Goal: Use online tool/utility: Utilize a website feature to perform a specific function

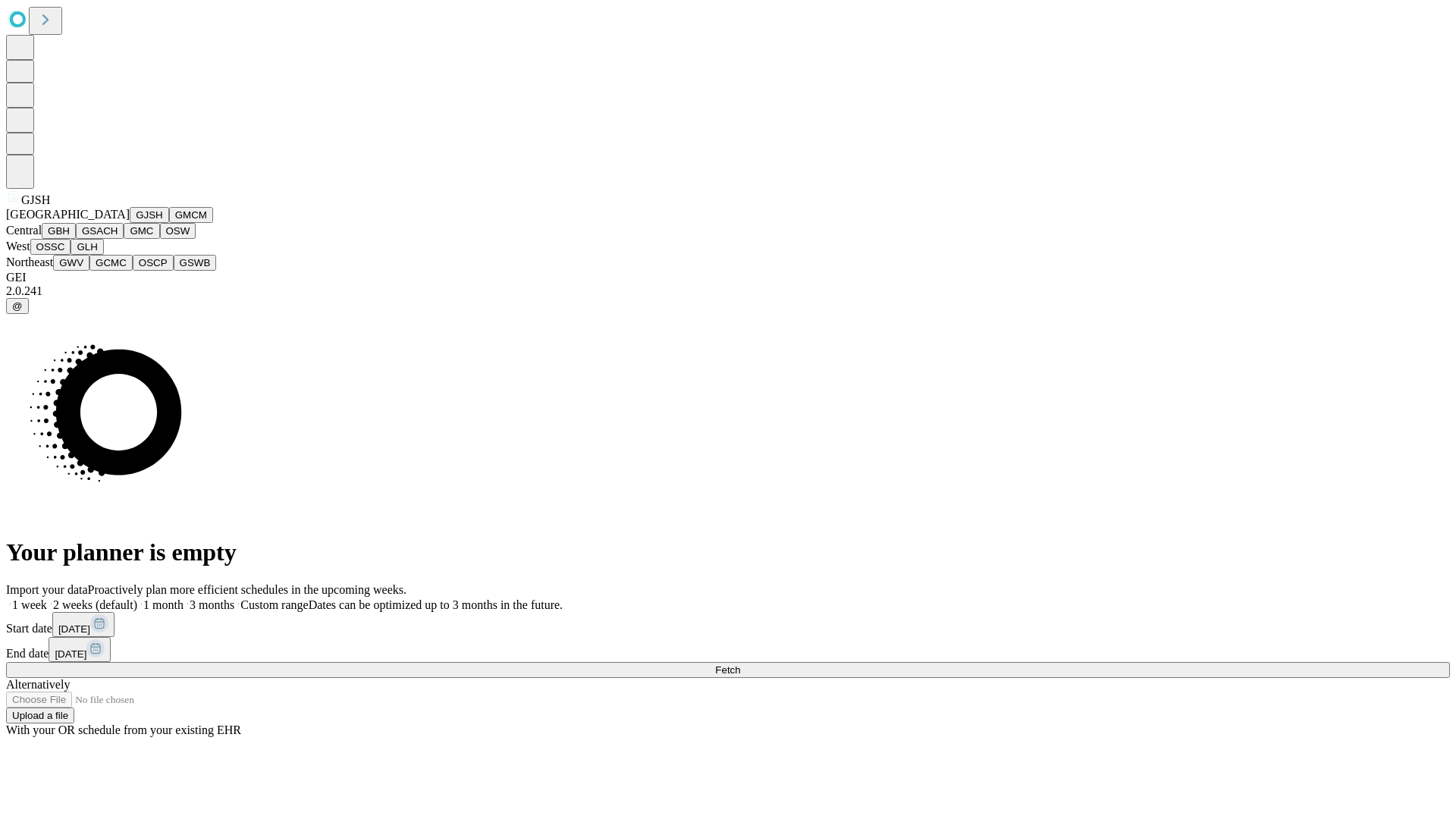
click at [130, 223] on button "GJSH" at bounding box center [149, 215] width 39 height 16
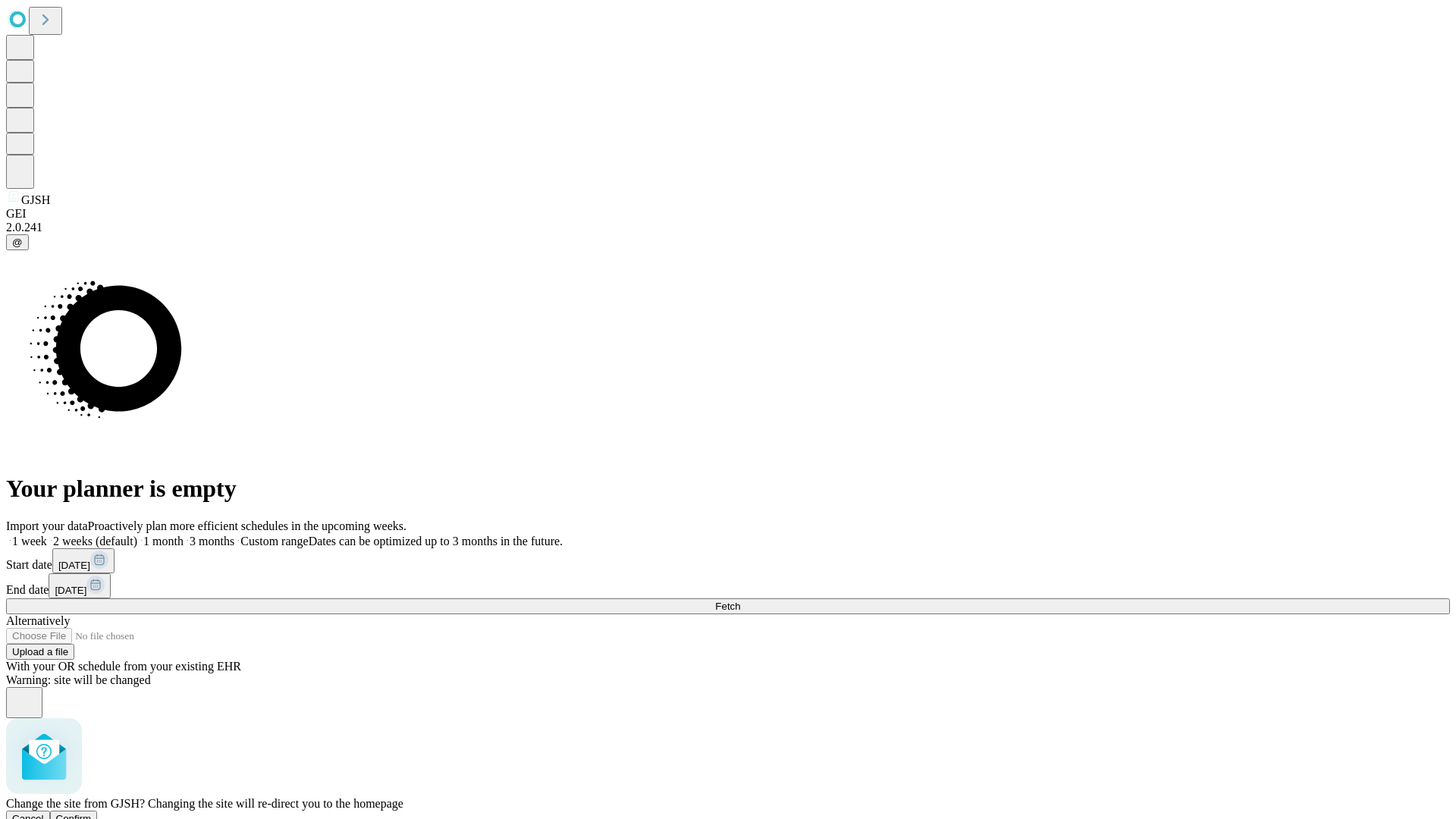
click at [91, 813] on span "Confirm" at bounding box center [74, 819] width 35 height 12
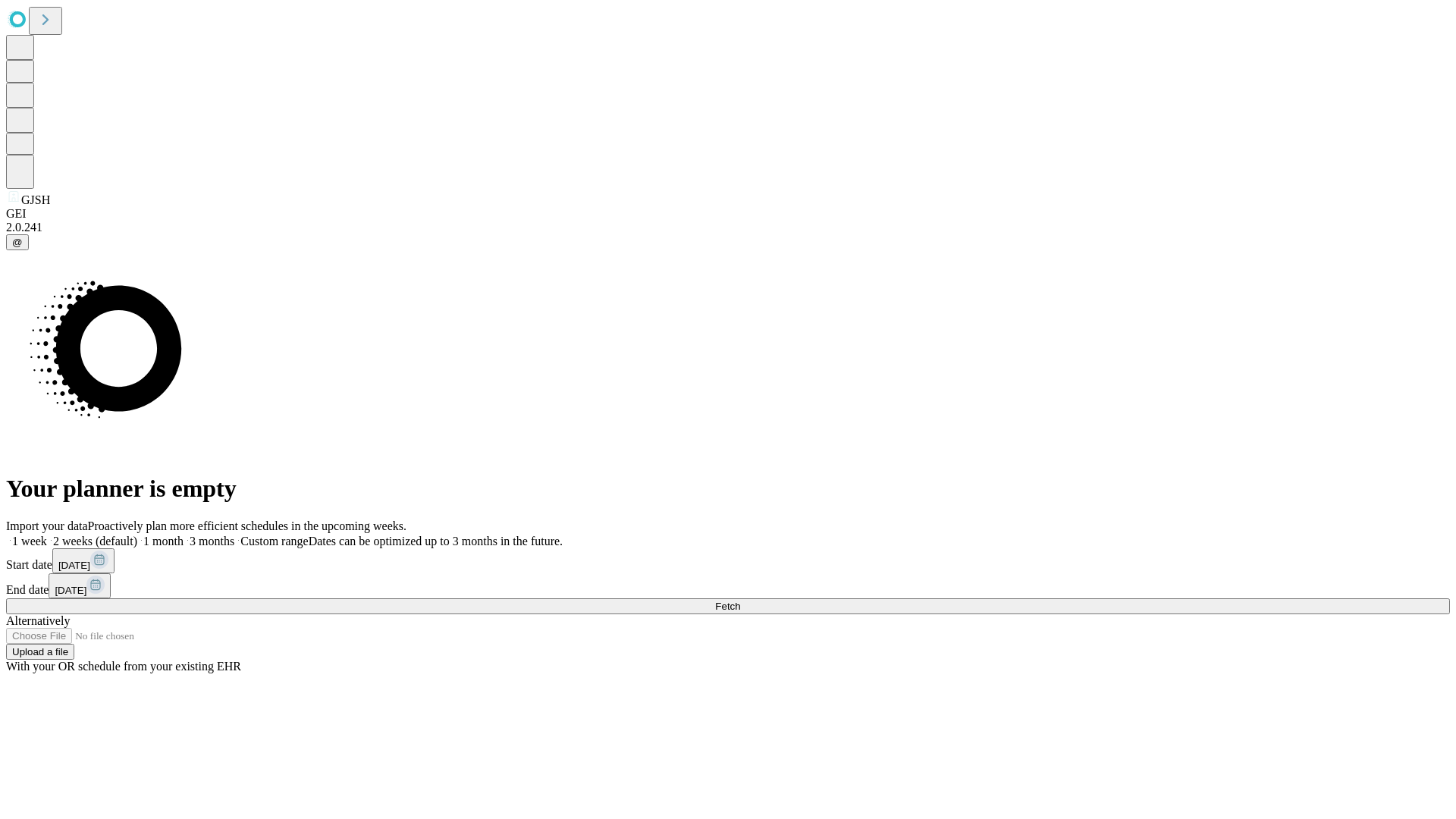
click at [184, 535] on label "1 month" at bounding box center [160, 541] width 46 height 13
click at [740, 601] on span "Fetch" at bounding box center [727, 607] width 25 height 12
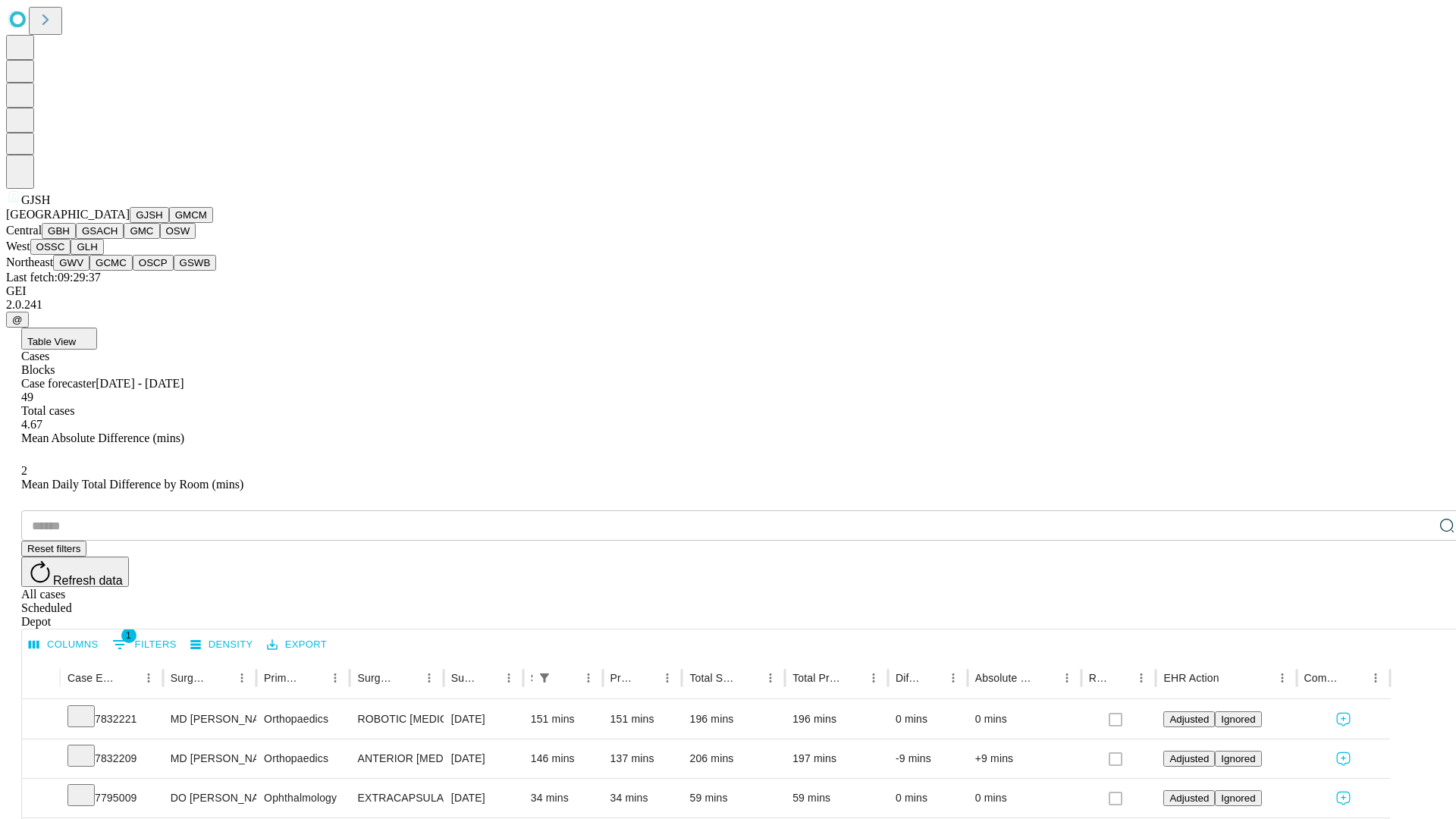
click at [169, 223] on button "GMCM" at bounding box center [191, 215] width 44 height 16
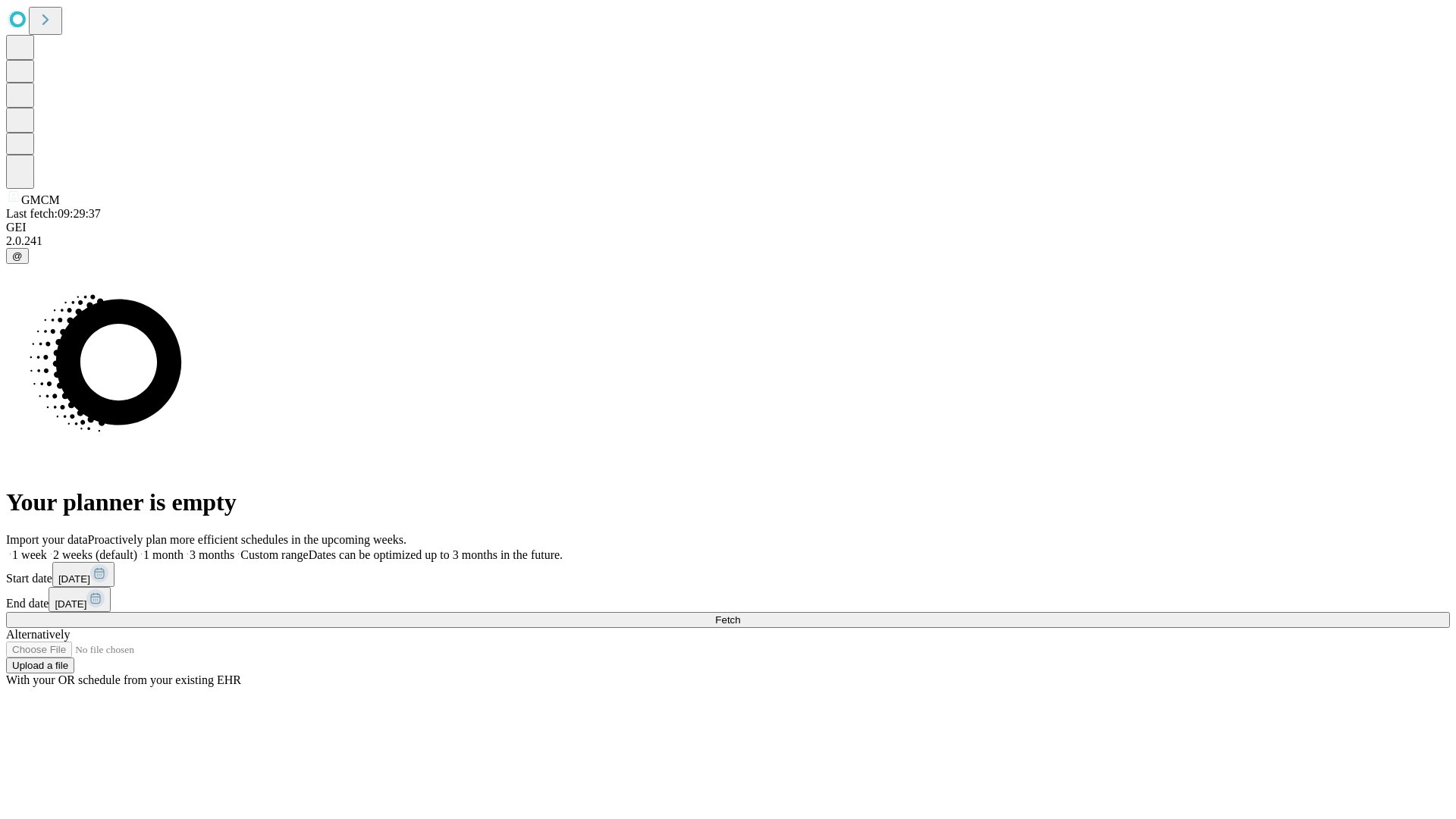
click at [184, 549] on label "1 month" at bounding box center [160, 555] width 46 height 13
click at [740, 614] on span "Fetch" at bounding box center [727, 620] width 25 height 12
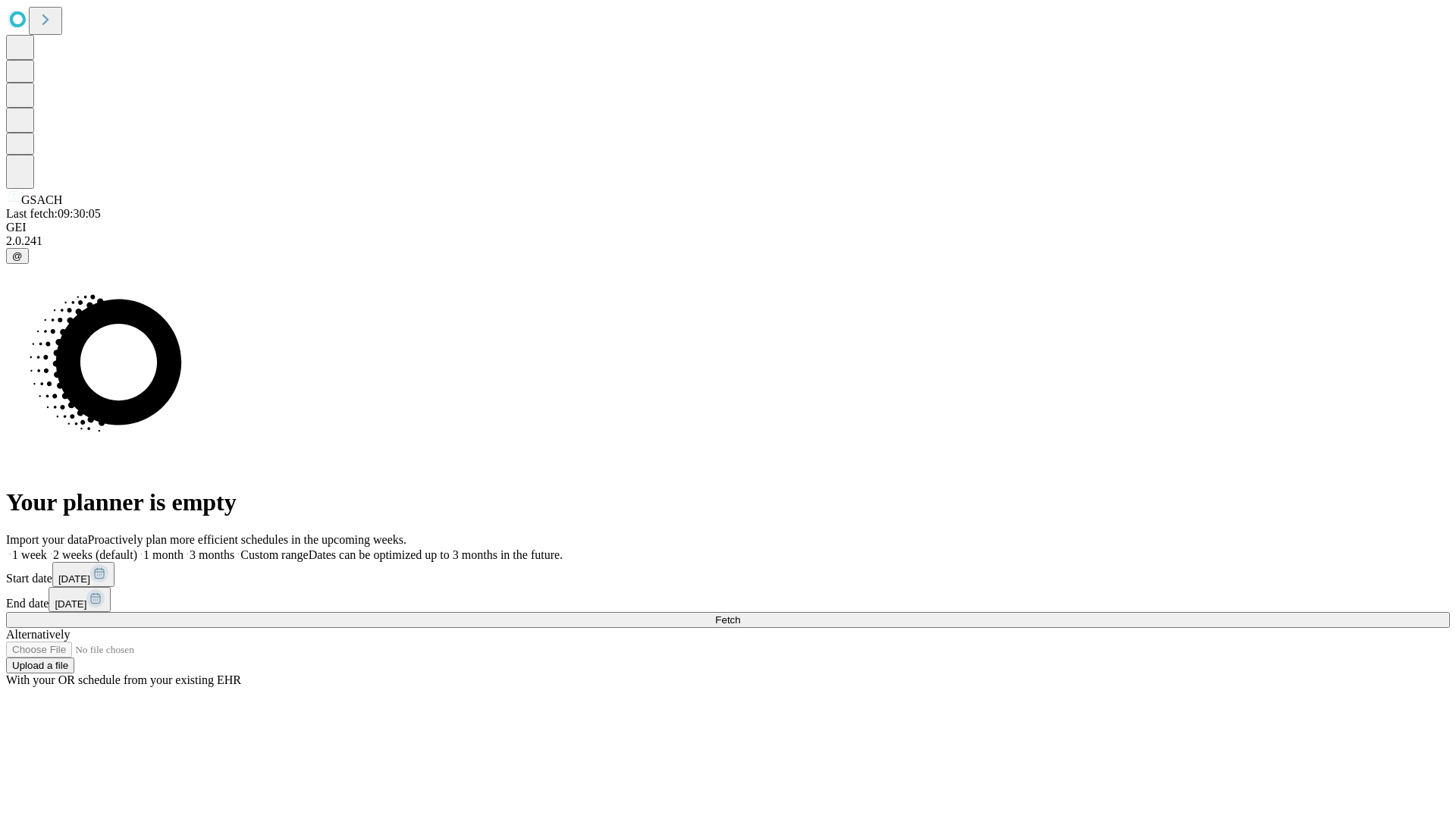
click at [740, 614] on span "Fetch" at bounding box center [727, 620] width 25 height 12
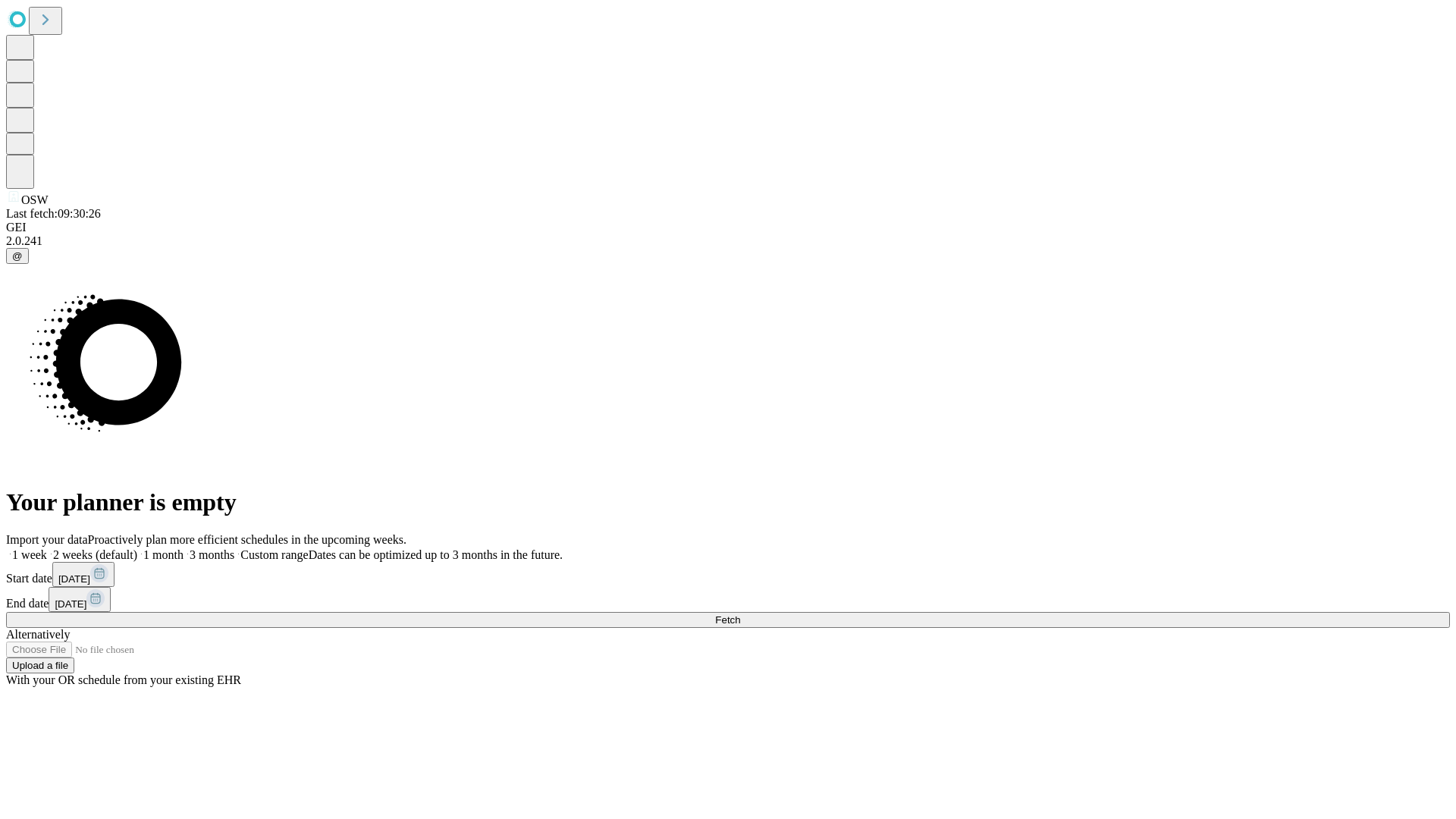
click at [184, 549] on label "1 month" at bounding box center [160, 555] width 46 height 13
click at [740, 614] on span "Fetch" at bounding box center [727, 620] width 25 height 12
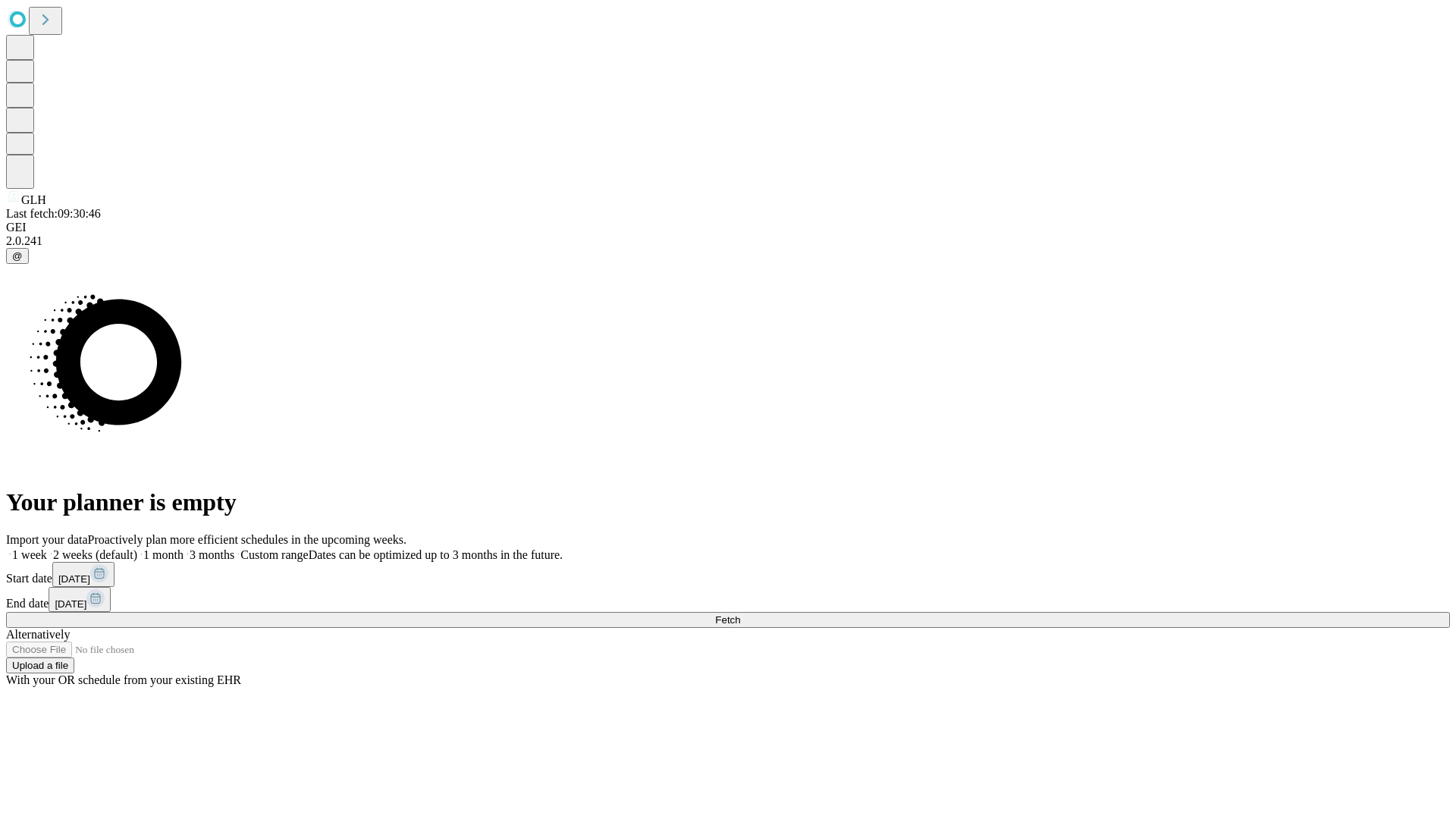
click at [740, 614] on span "Fetch" at bounding box center [727, 620] width 25 height 12
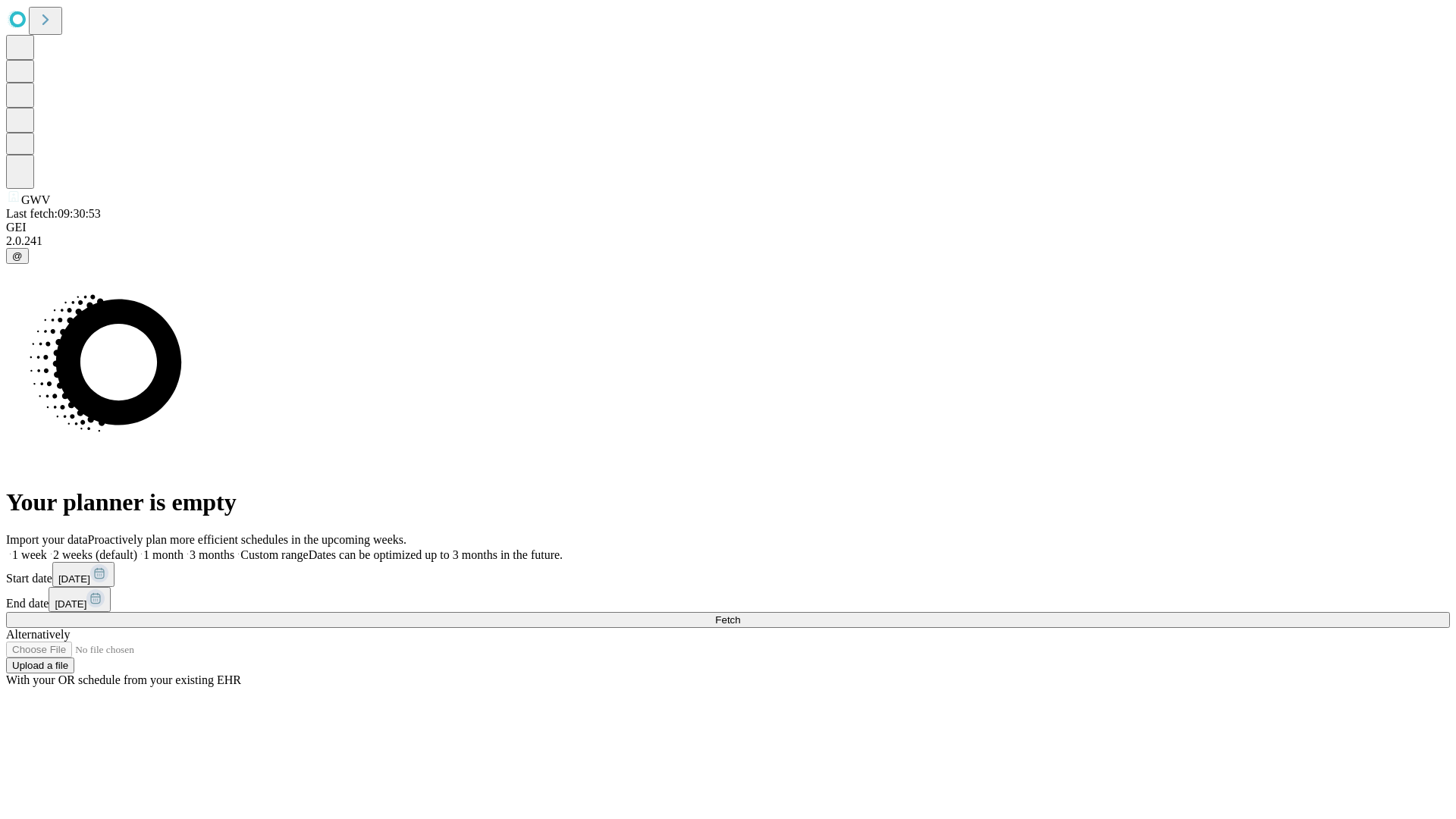
click at [740, 614] on span "Fetch" at bounding box center [727, 620] width 25 height 12
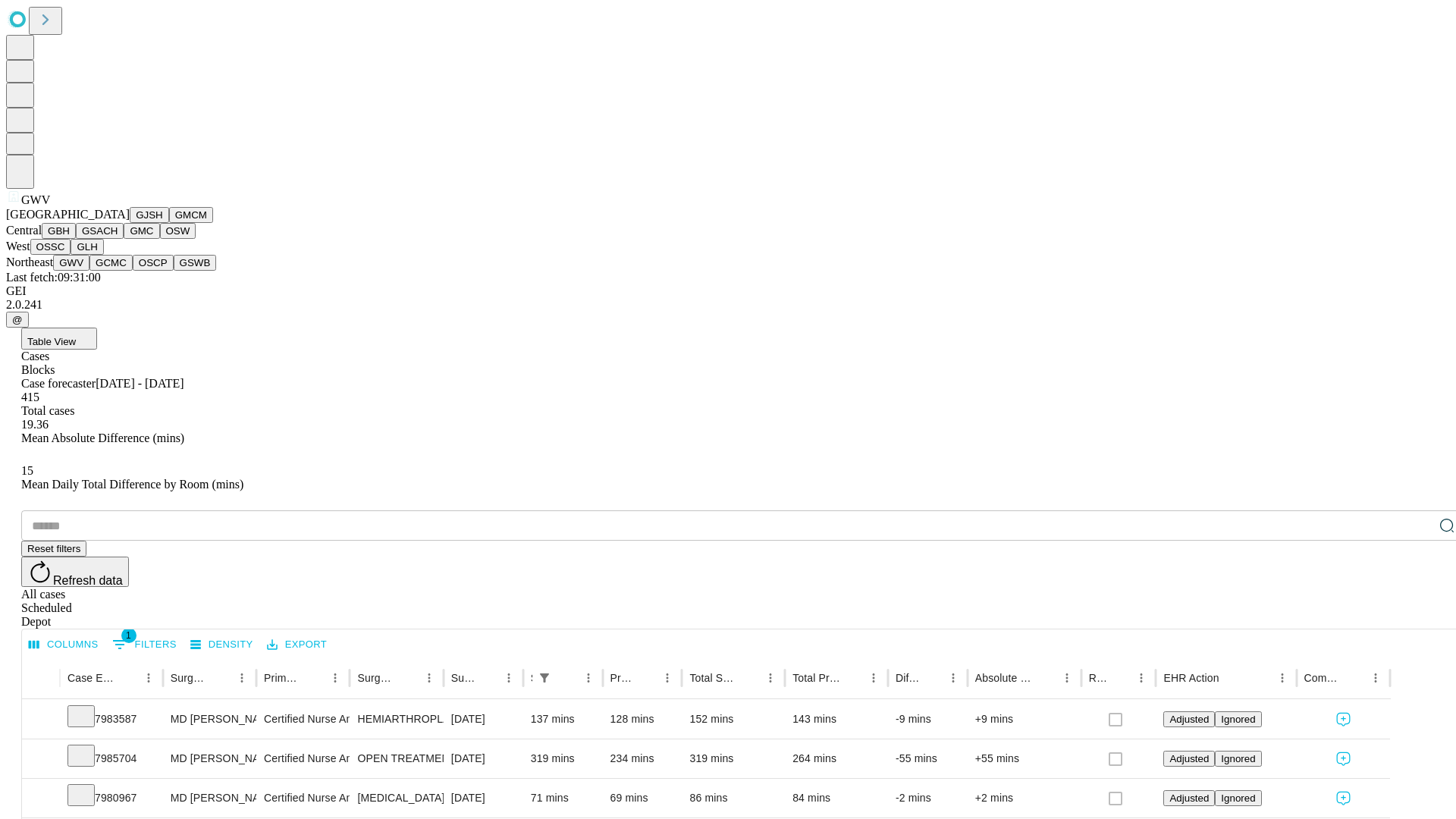
click at [118, 270] on button "GCMC" at bounding box center [111, 263] width 43 height 16
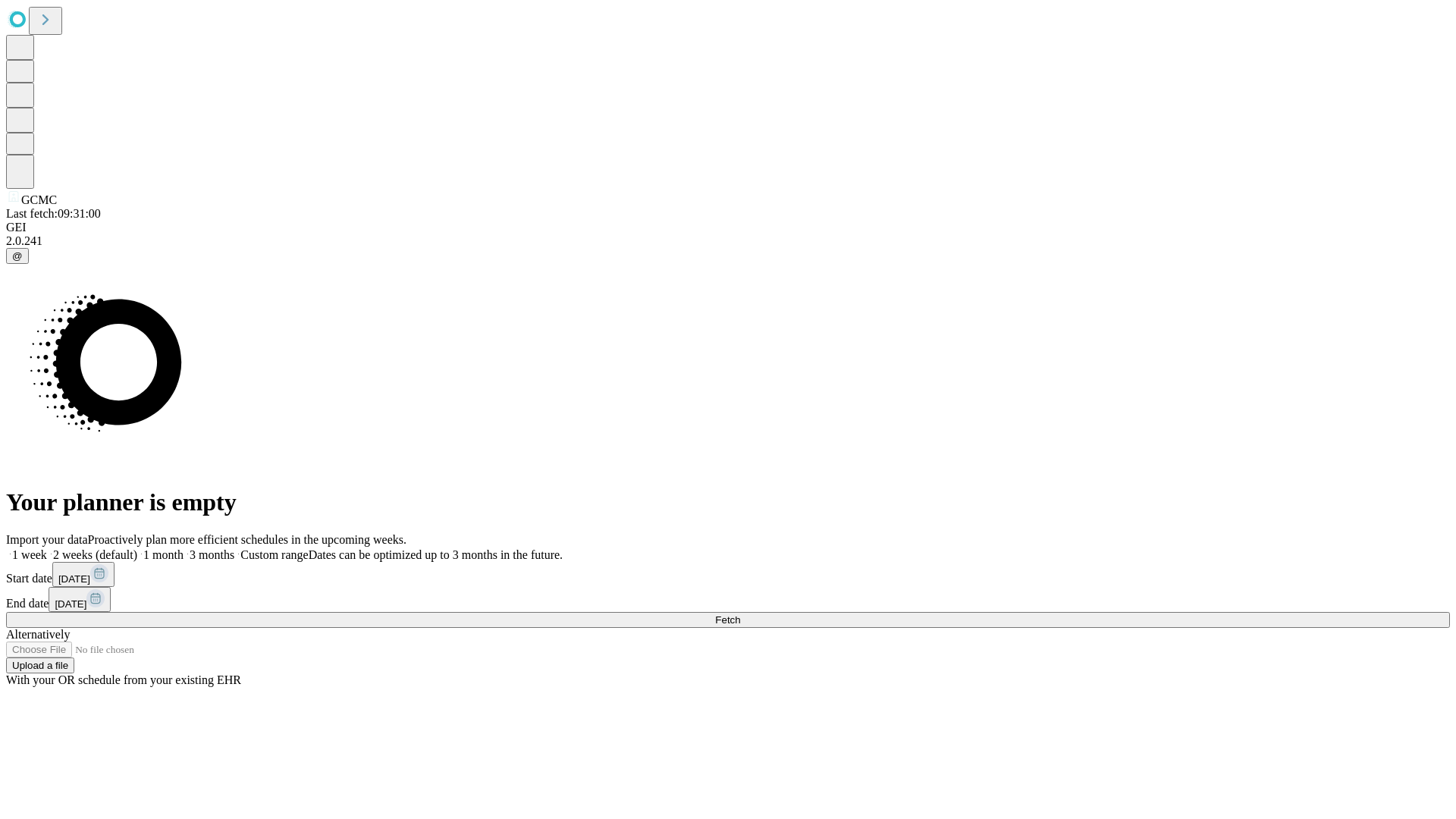
click at [184, 549] on label "1 month" at bounding box center [160, 555] width 46 height 13
click at [740, 614] on span "Fetch" at bounding box center [727, 620] width 25 height 12
click at [184, 549] on label "1 month" at bounding box center [160, 555] width 46 height 13
click at [740, 614] on span "Fetch" at bounding box center [727, 620] width 25 height 12
click at [184, 549] on label "1 month" at bounding box center [160, 555] width 46 height 13
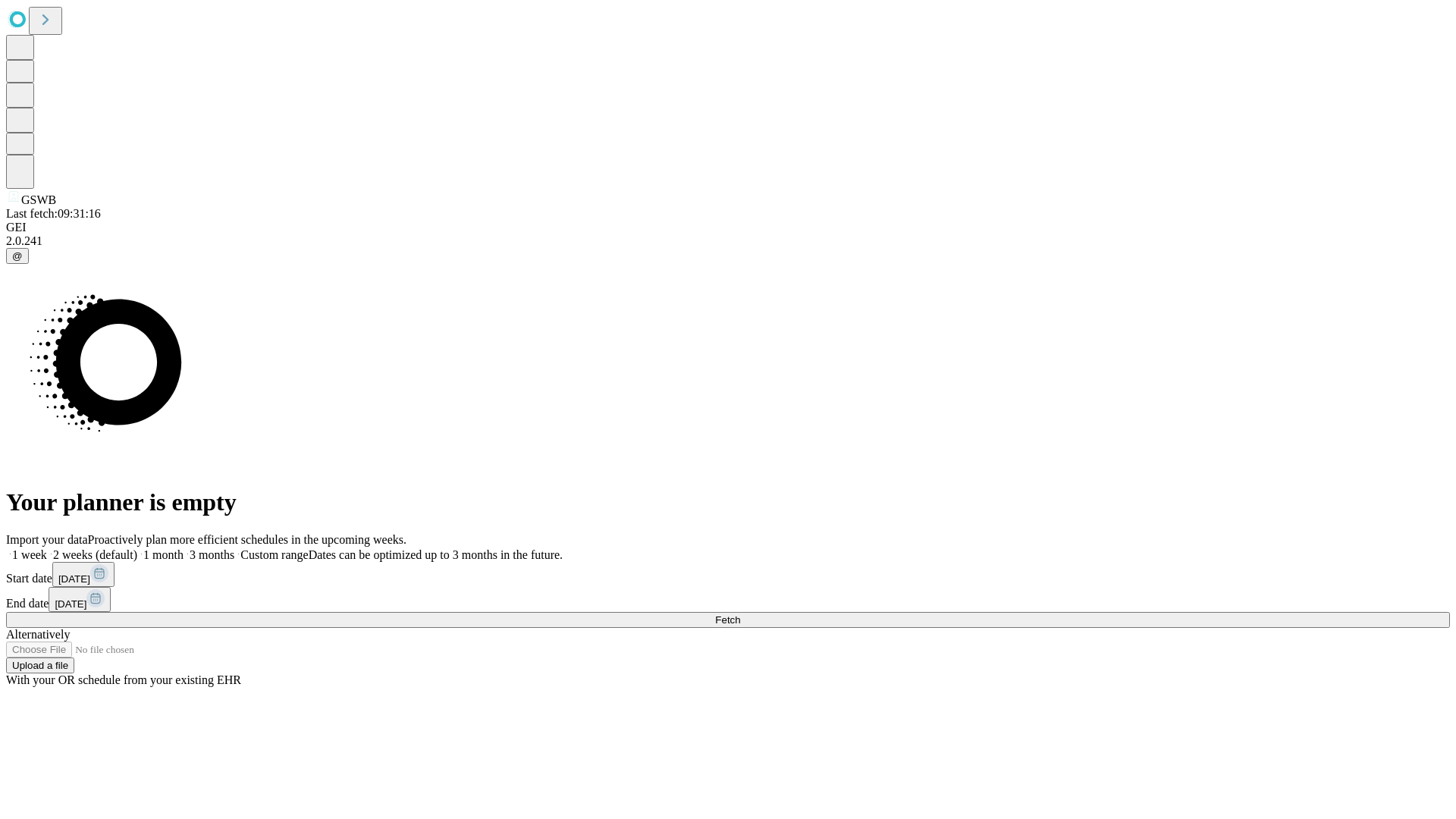
click at [740, 614] on span "Fetch" at bounding box center [727, 620] width 25 height 12
